Goal: Find specific page/section: Find specific page/section

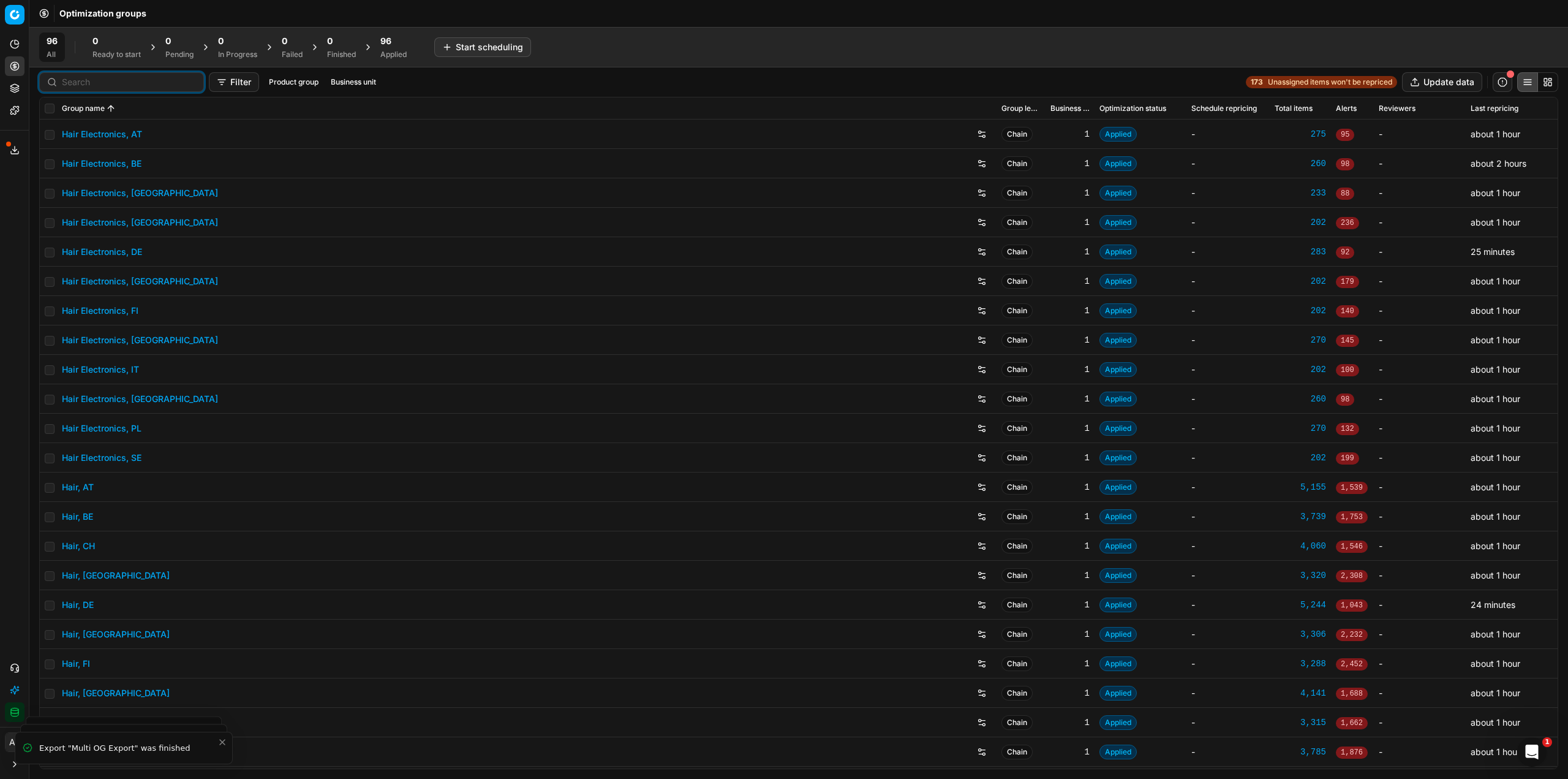
click at [82, 79] on input at bounding box center [129, 82] width 134 height 12
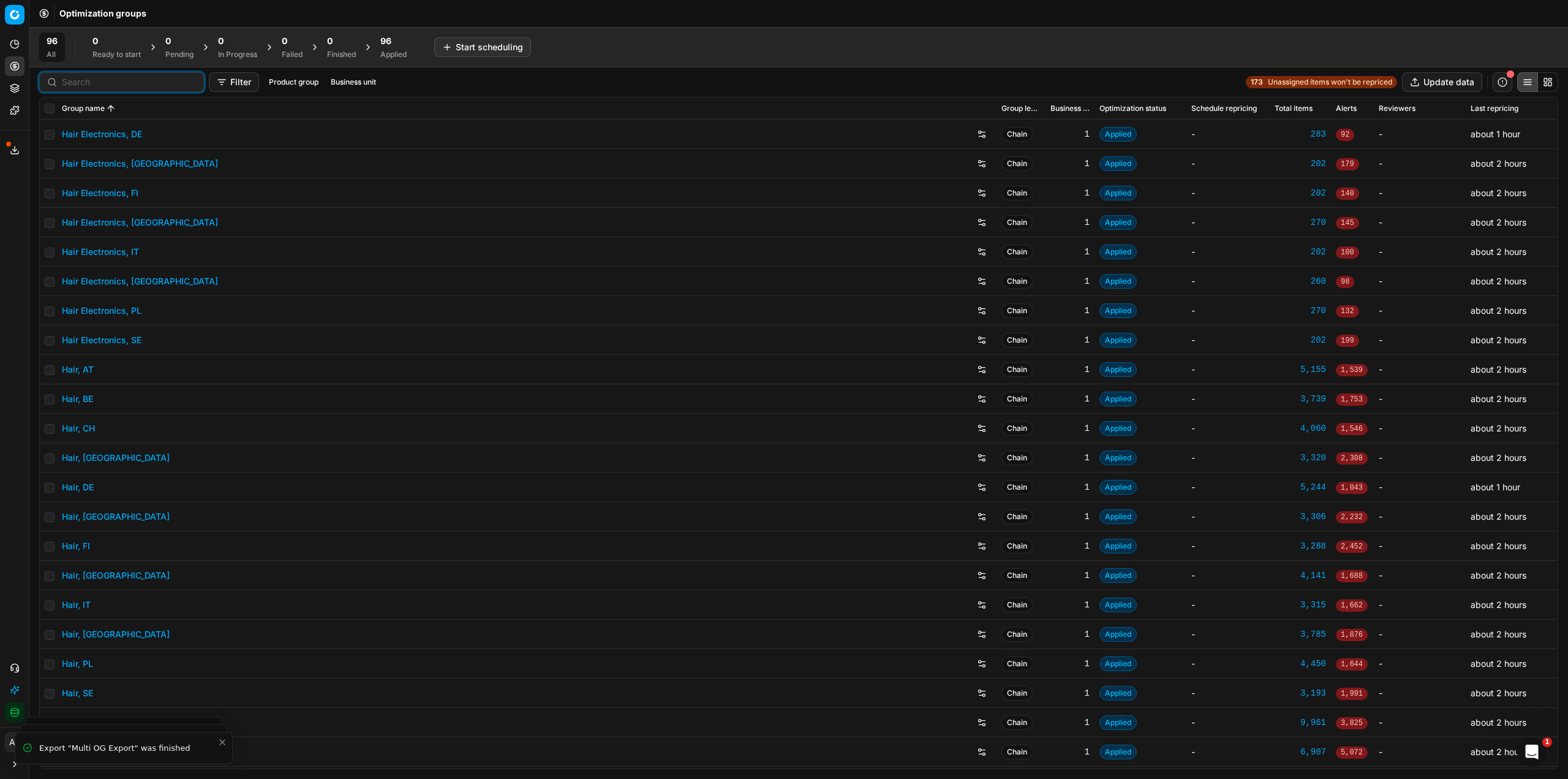
scroll to position [123, 0]
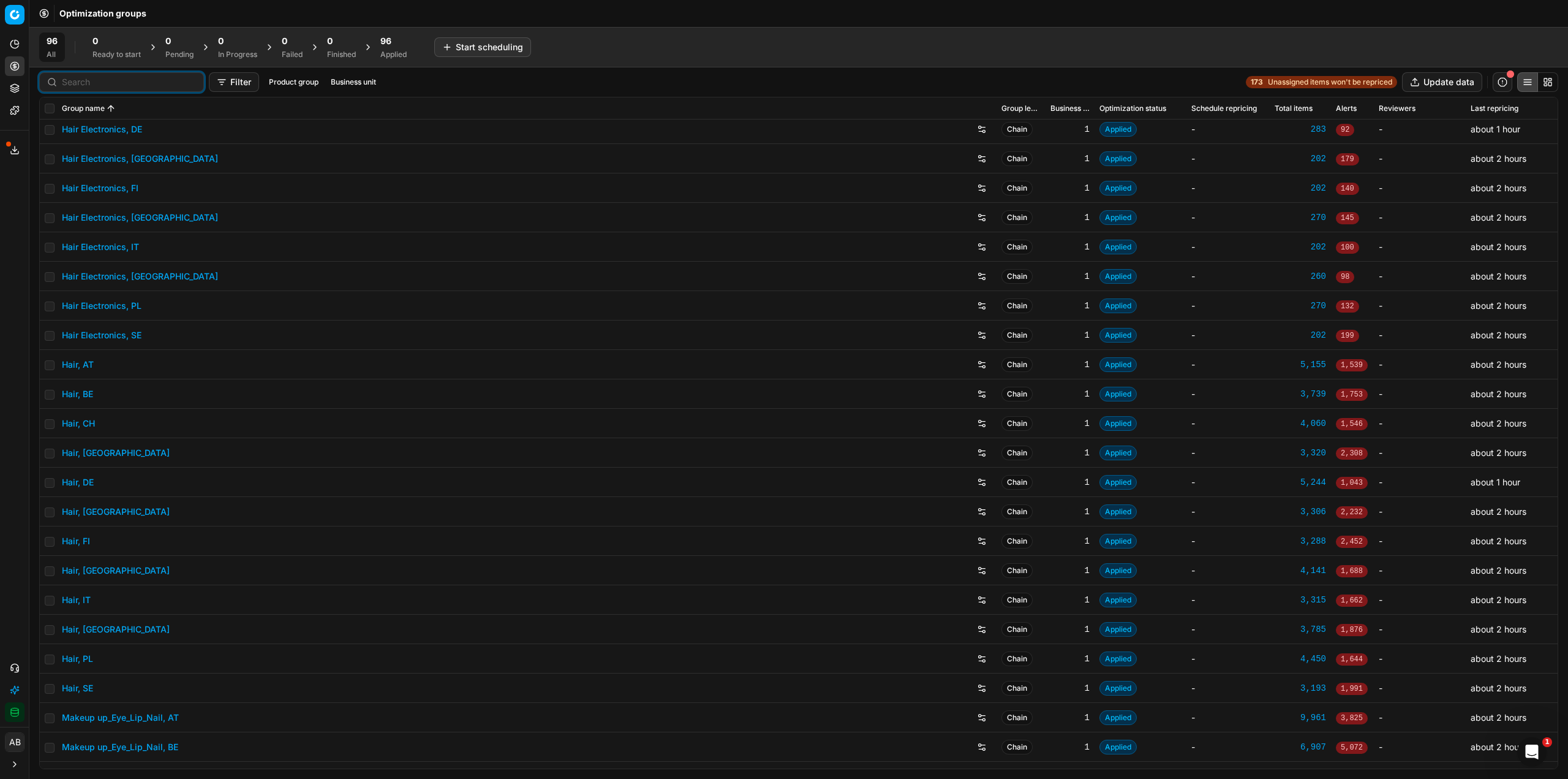
click at [84, 479] on link "Hair, DE" at bounding box center [78, 483] width 32 height 12
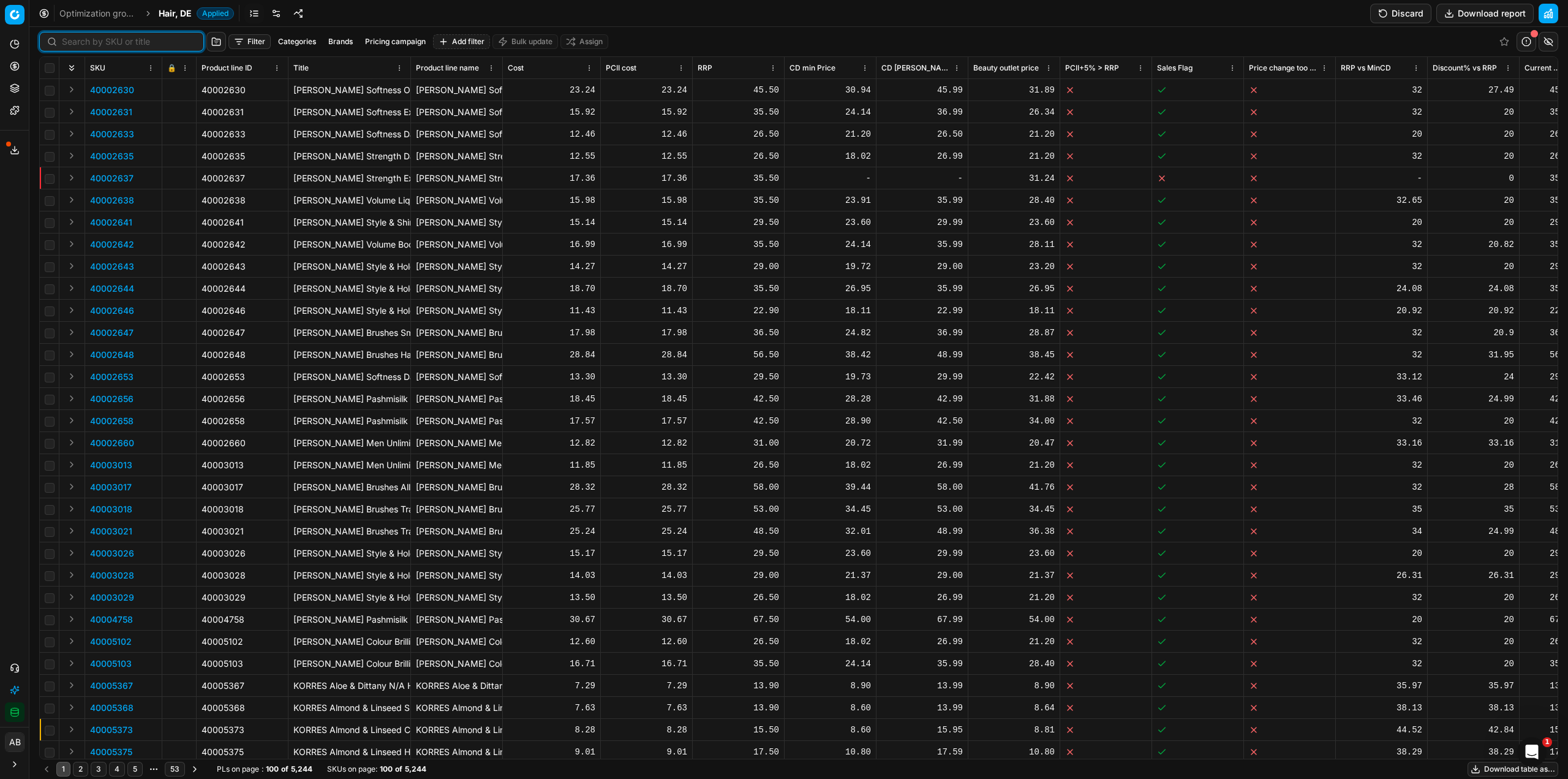
click at [84, 43] on input at bounding box center [129, 42] width 134 height 12
paste input "90016587-0026034"
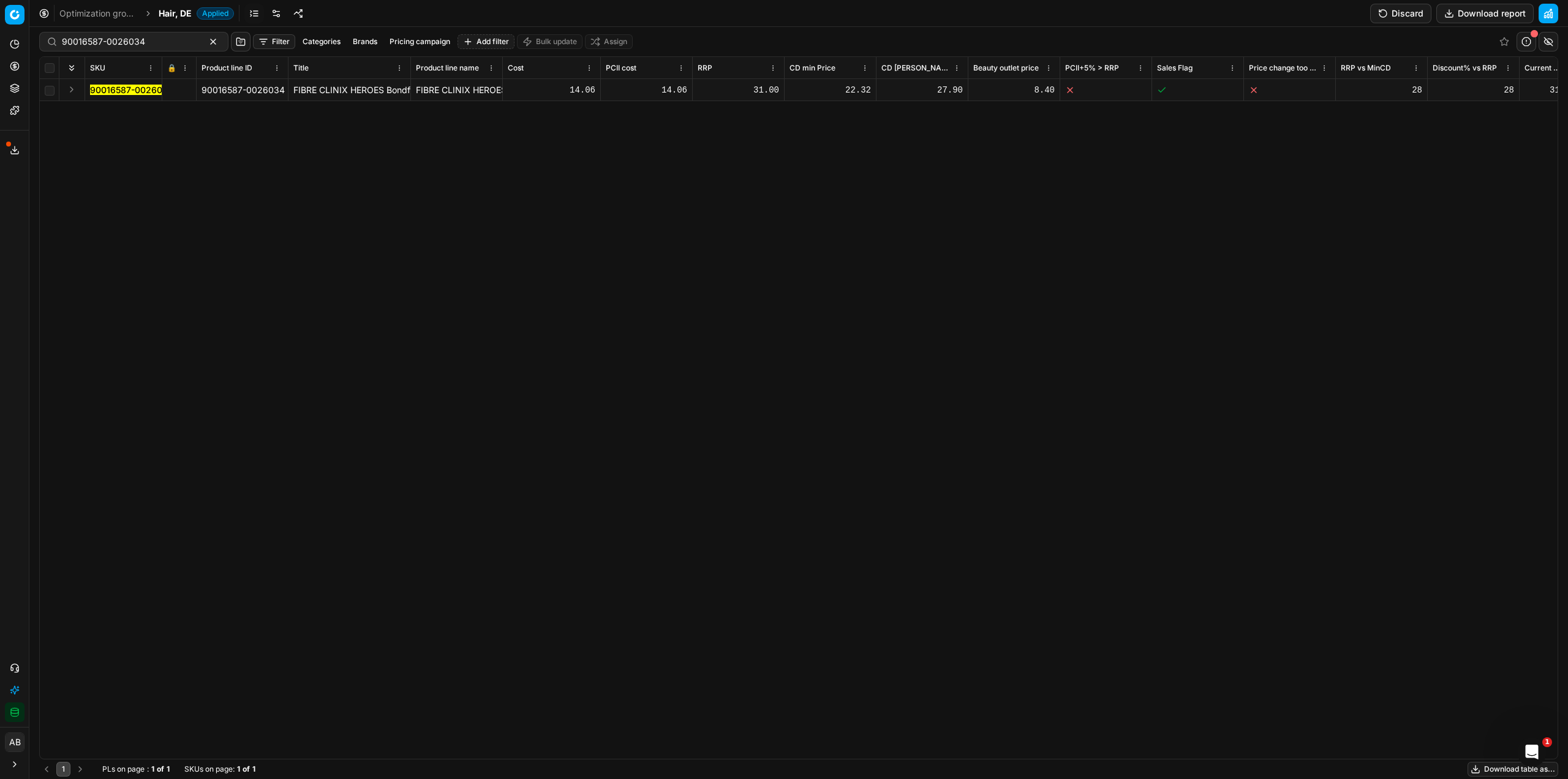
click at [149, 89] on mark "90016587-0026034" at bounding box center [132, 90] width 84 height 11
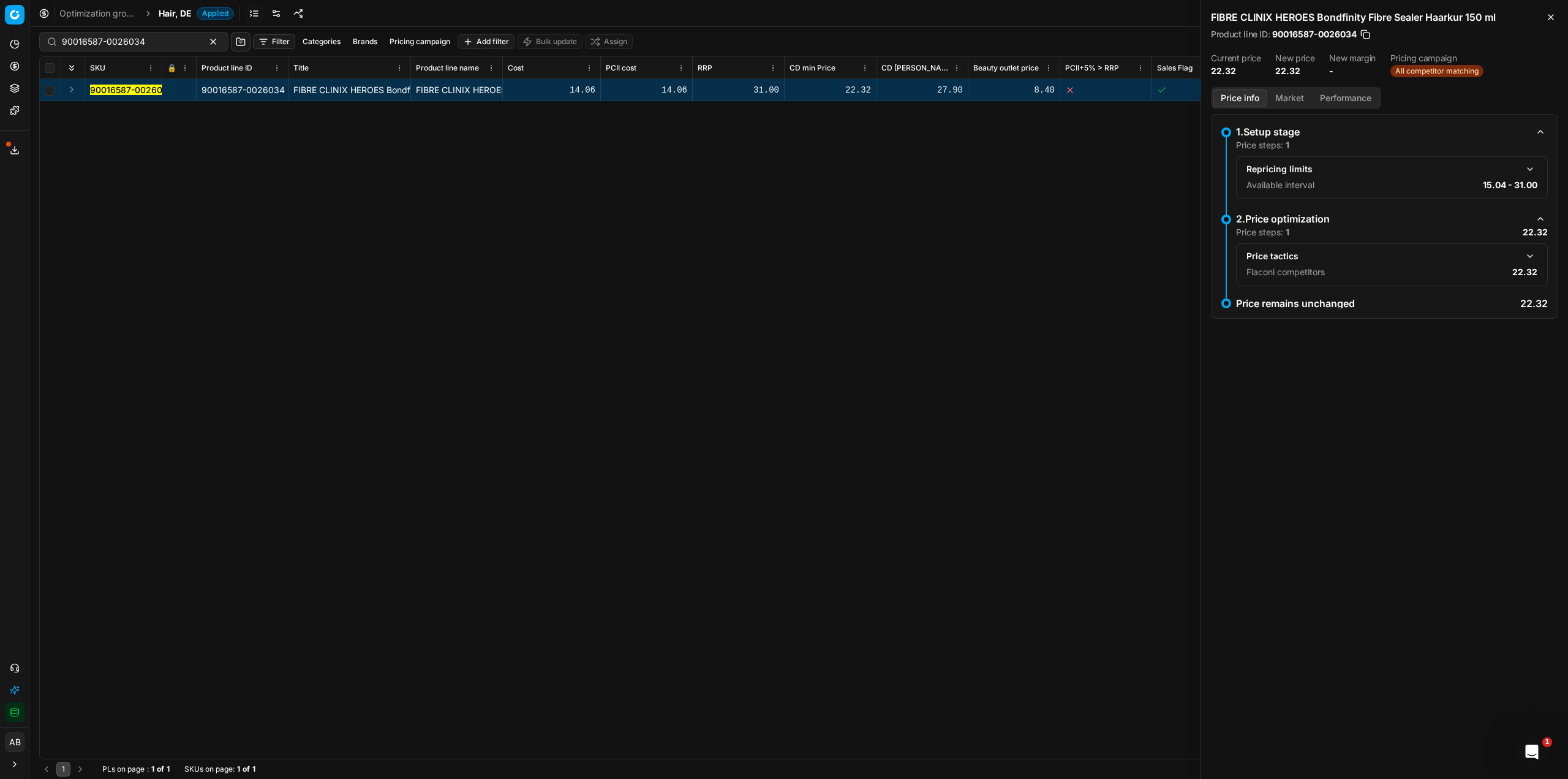
click at [1532, 256] on button "button" at bounding box center [1530, 256] width 15 height 15
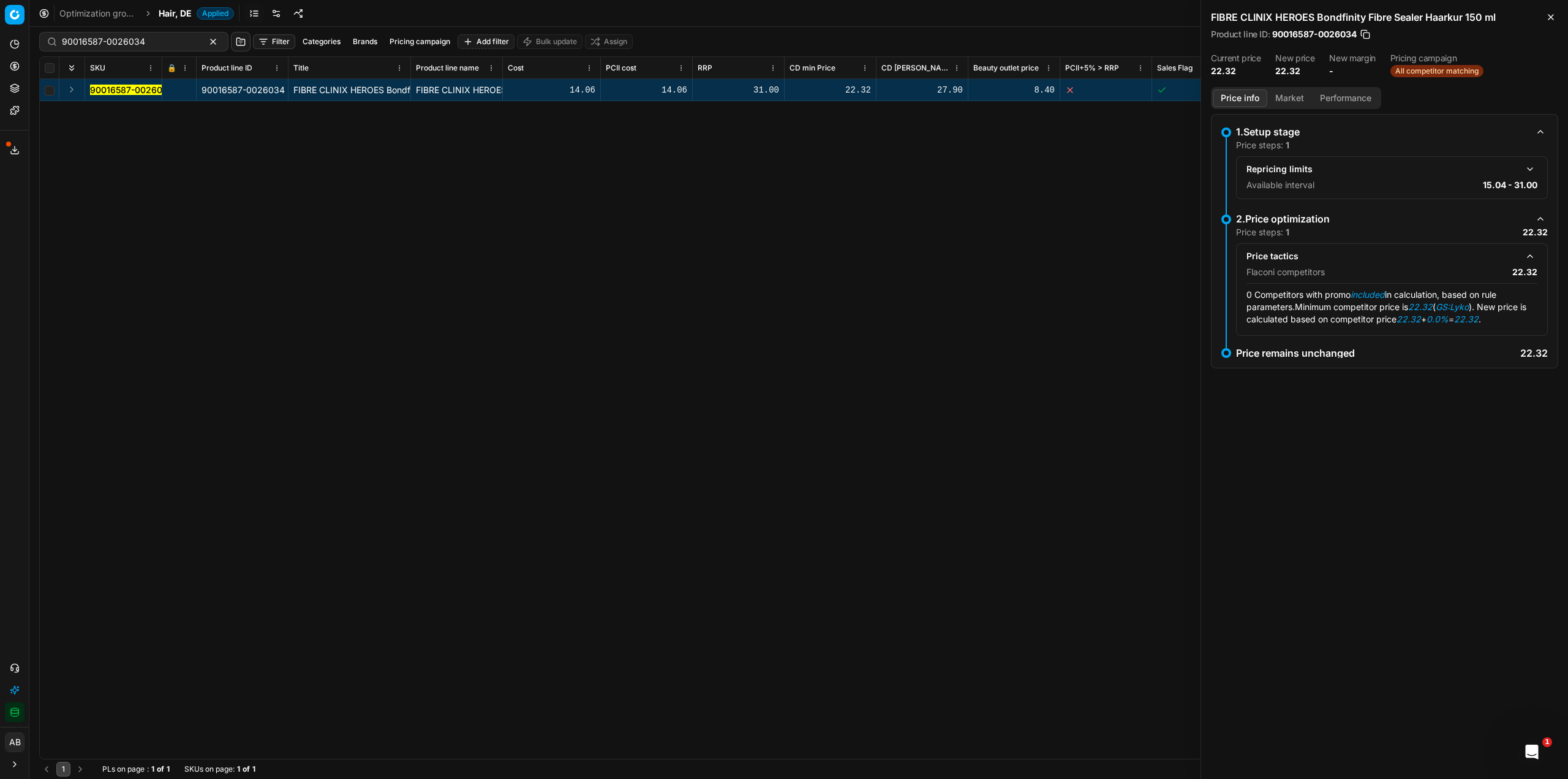
click at [1290, 101] on button "Market" at bounding box center [1289, 98] width 44 height 18
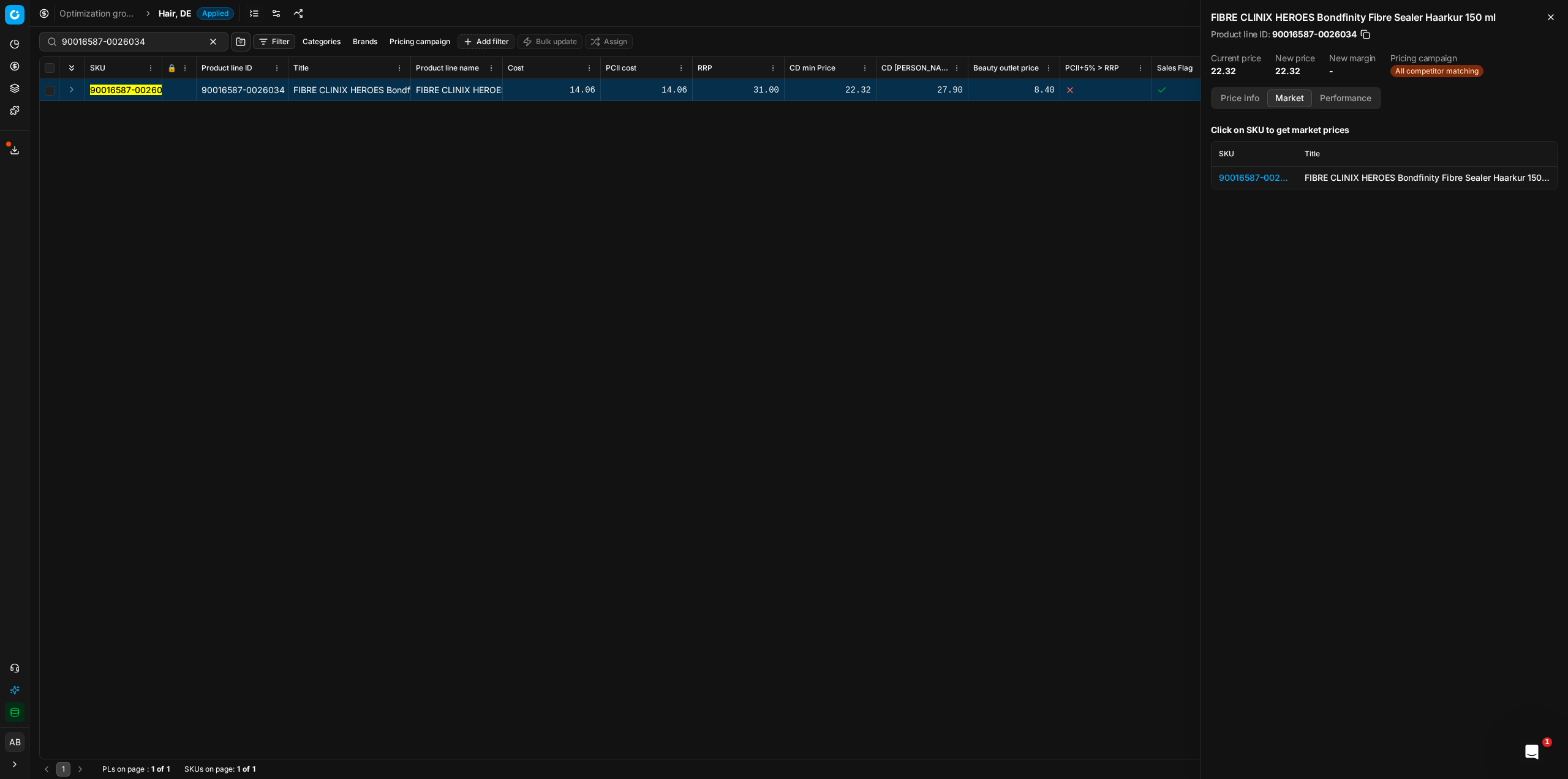
click at [1236, 180] on div "90016587-0026034" at bounding box center [1255, 178] width 71 height 12
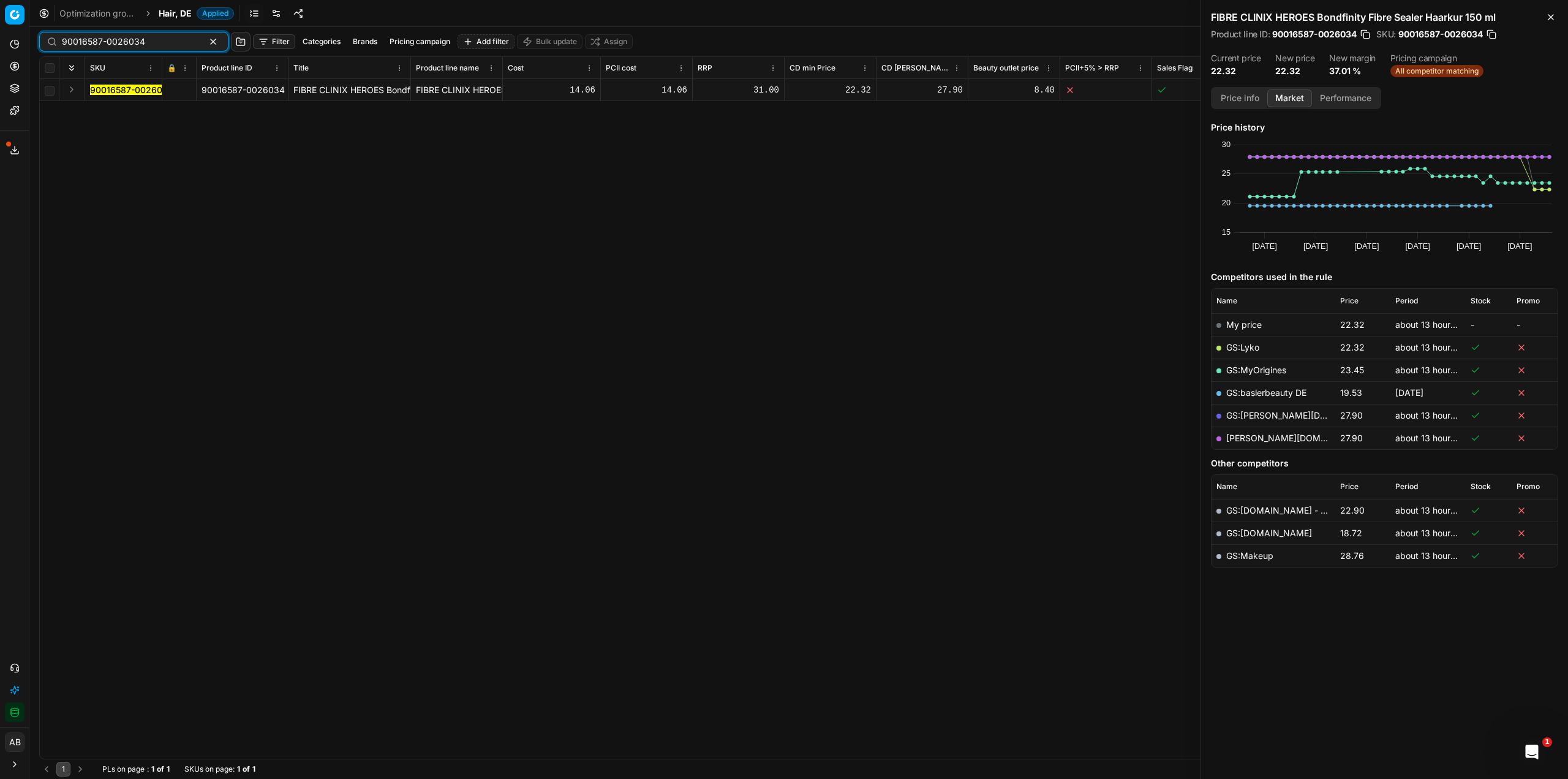
drag, startPoint x: 166, startPoint y: 45, endPoint x: 45, endPoint y: 41, distance: 121.1
click at [45, 41] on div "90016587-0026034" at bounding box center [133, 42] width 190 height 20
paste input "9-0026031"
click at [114, 88] on mark "90016589-0026031" at bounding box center [131, 90] width 82 height 11
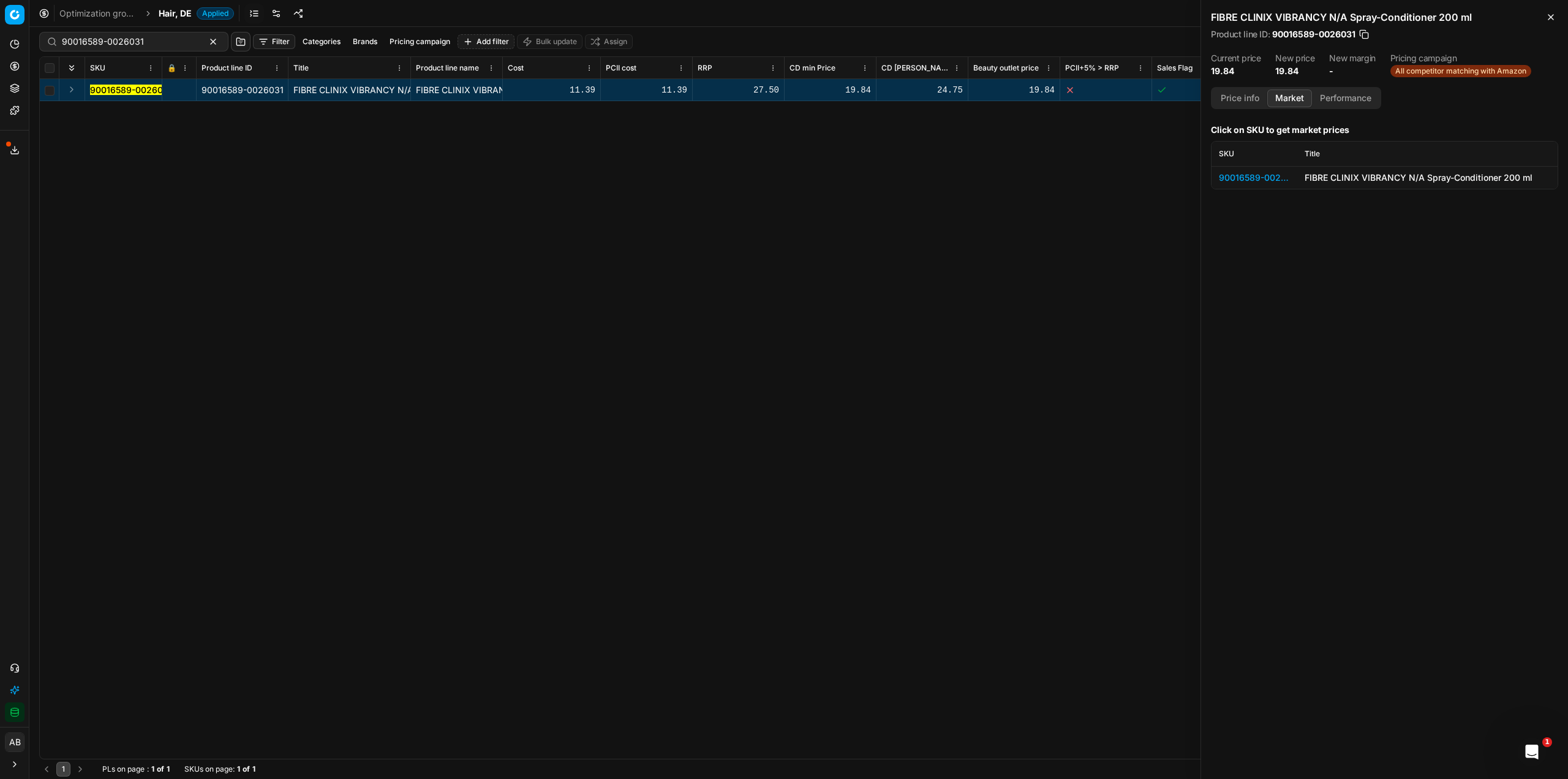
click at [1274, 182] on div "90016589-0026031" at bounding box center [1255, 178] width 71 height 12
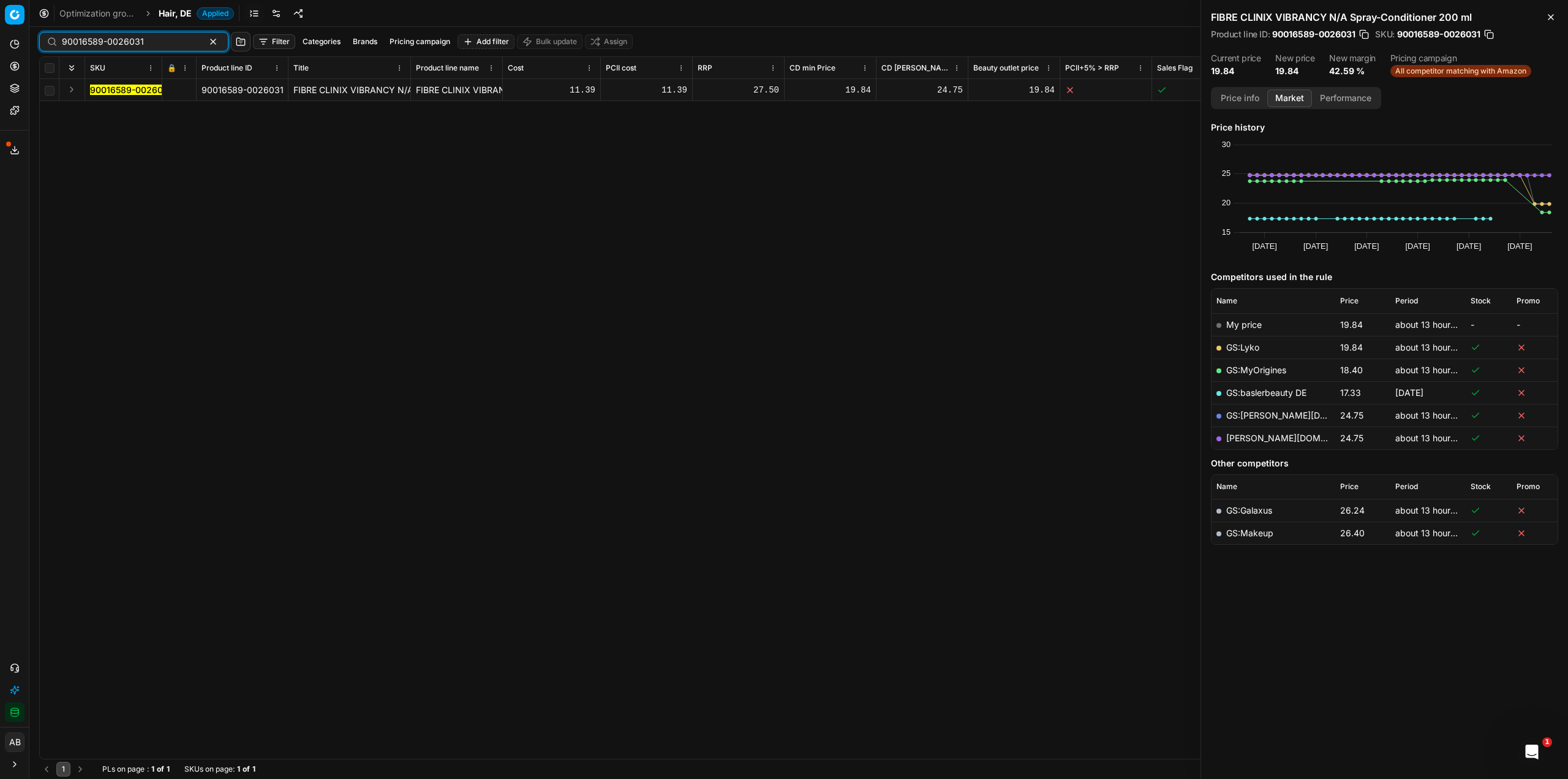
click at [117, 41] on input "90016589-0026031" at bounding box center [129, 42] width 134 height 12
paste input "7-0026034"
type input "90016587-0026034"
click at [125, 96] on td "90016587-0026034" at bounding box center [124, 90] width 77 height 22
click at [136, 93] on mark "90016587-0026034" at bounding box center [132, 90] width 84 height 11
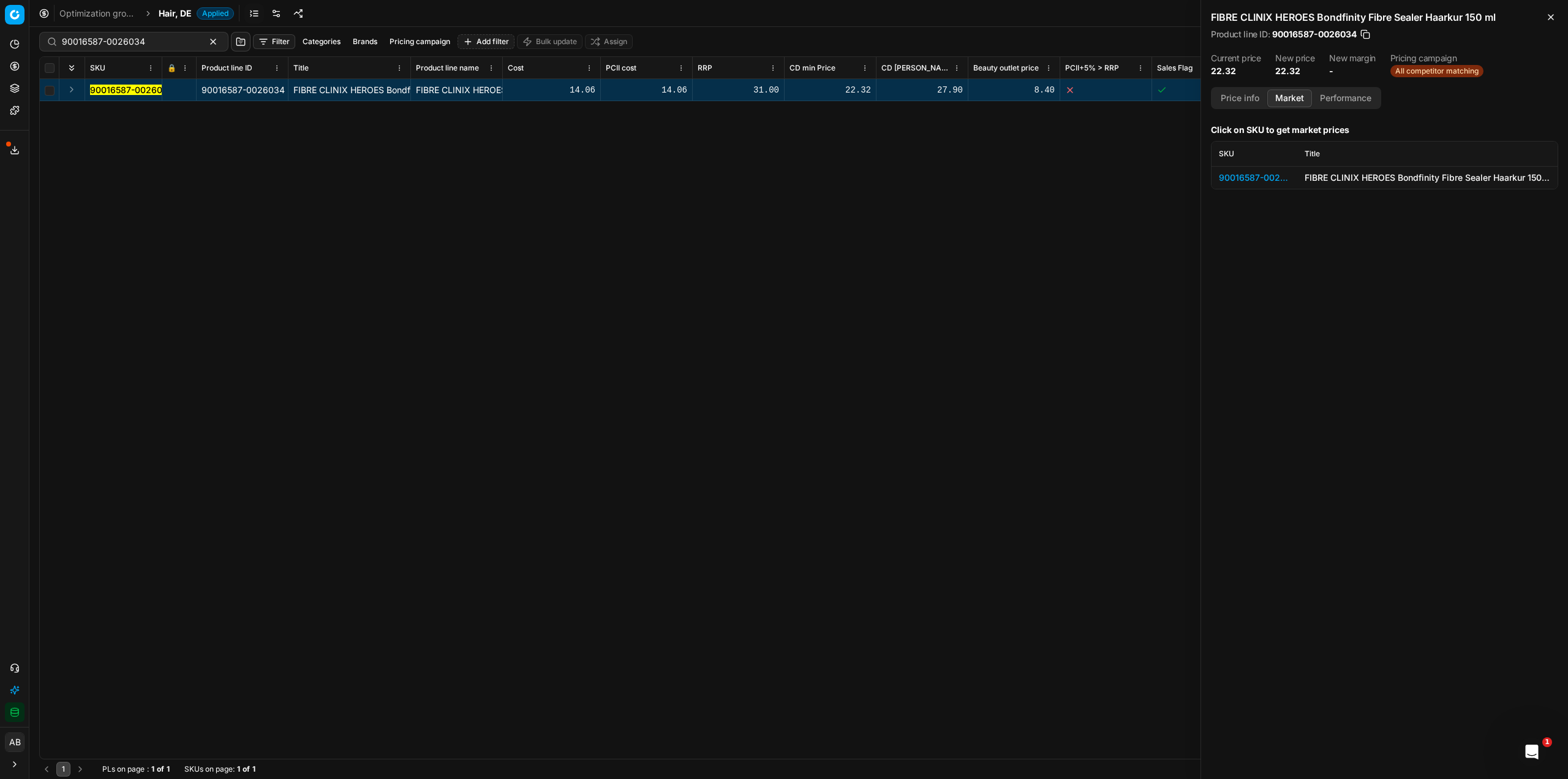
click at [1263, 174] on div "90016587-0026034" at bounding box center [1255, 178] width 71 height 12
